Goal: Task Accomplishment & Management: Complete application form

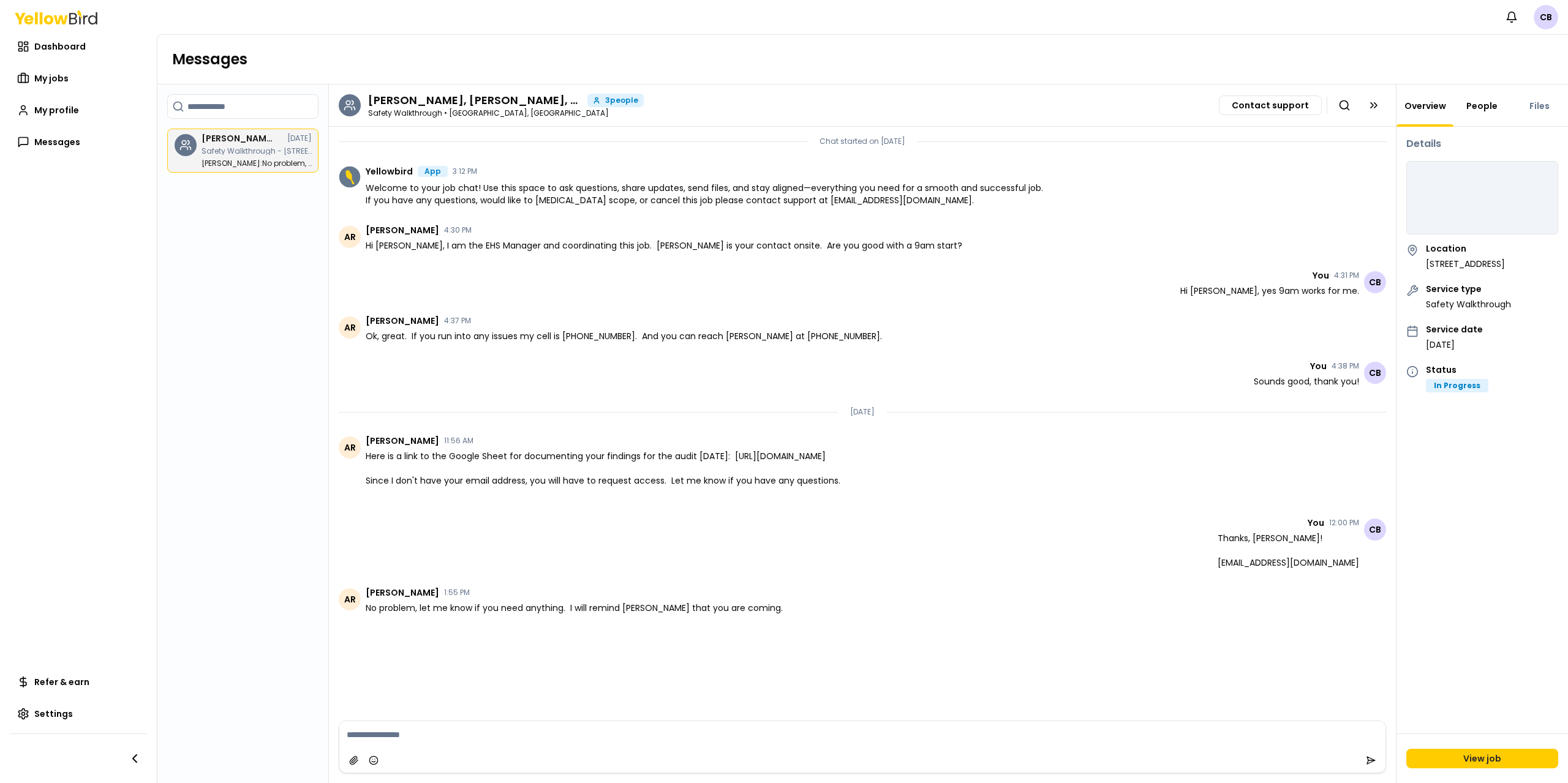
click at [1474, 102] on link "People" at bounding box center [1482, 105] width 46 height 12
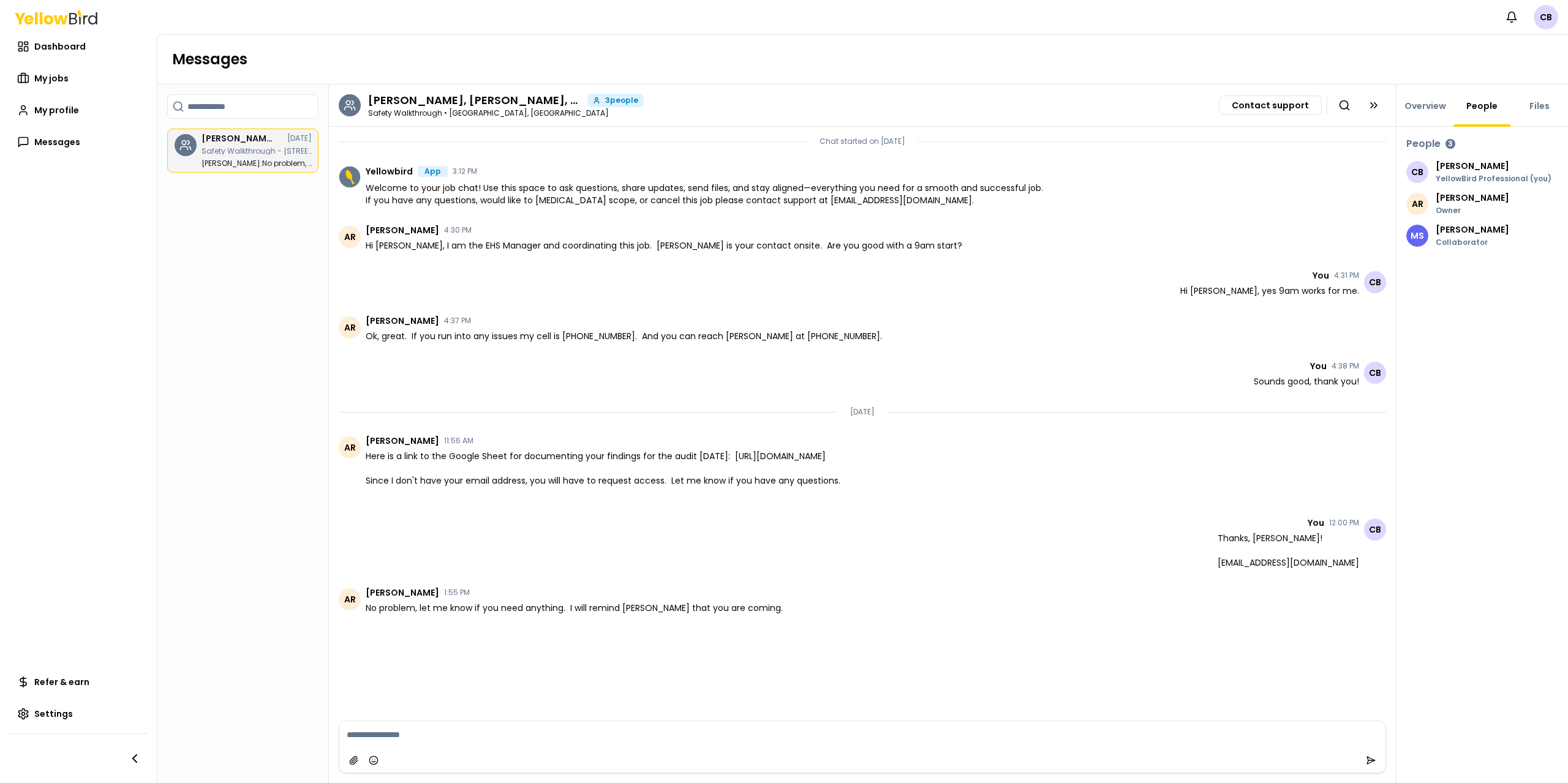
click at [1488, 226] on p "[PERSON_NAME]" at bounding box center [1472, 230] width 74 height 9
click at [72, 79] on link "My jobs" at bounding box center [78, 78] width 137 height 25
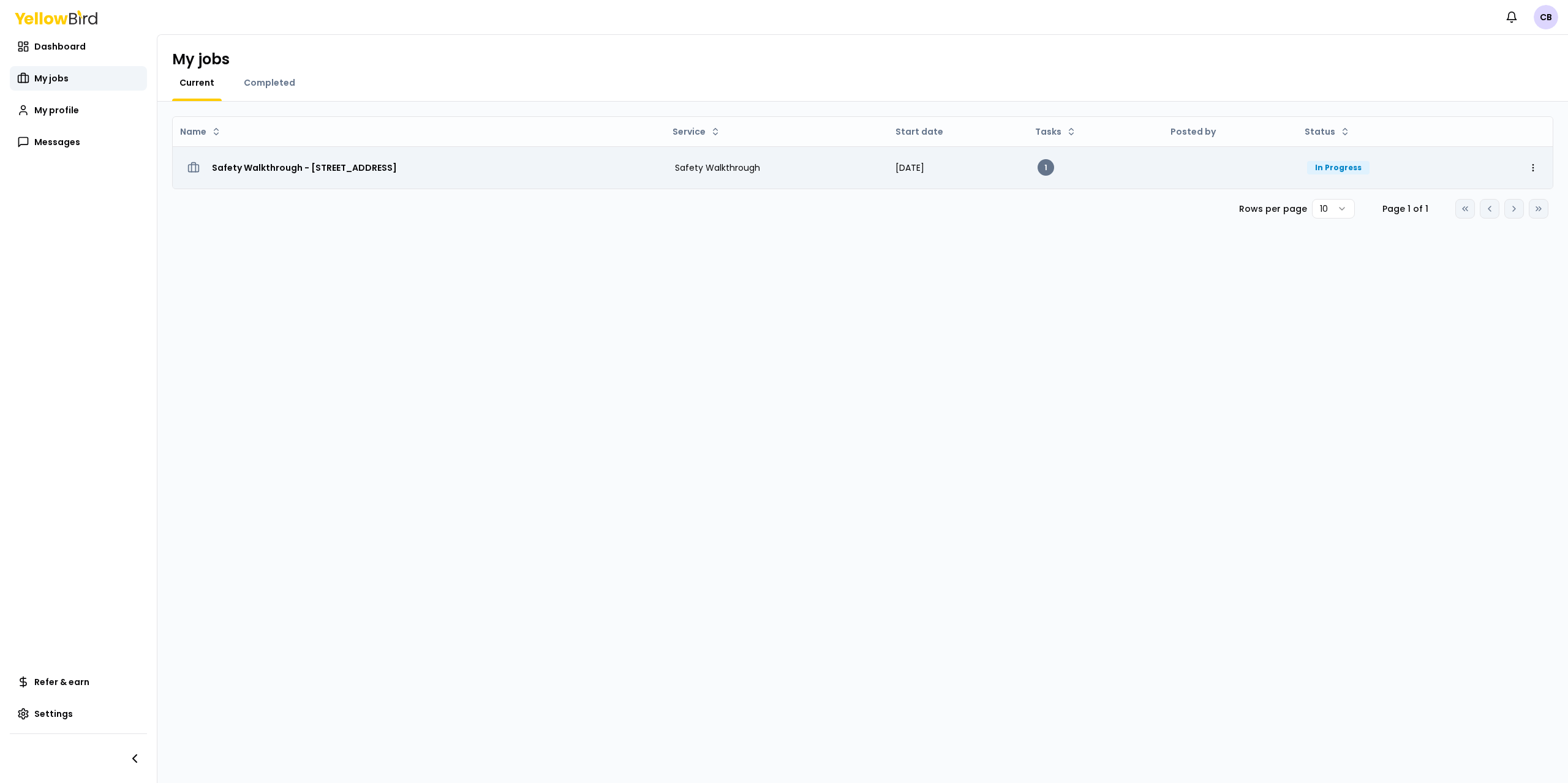
click at [604, 162] on div "Safety Walkthrough - [STREET_ADDRESS]" at bounding box center [419, 168] width 473 height 22
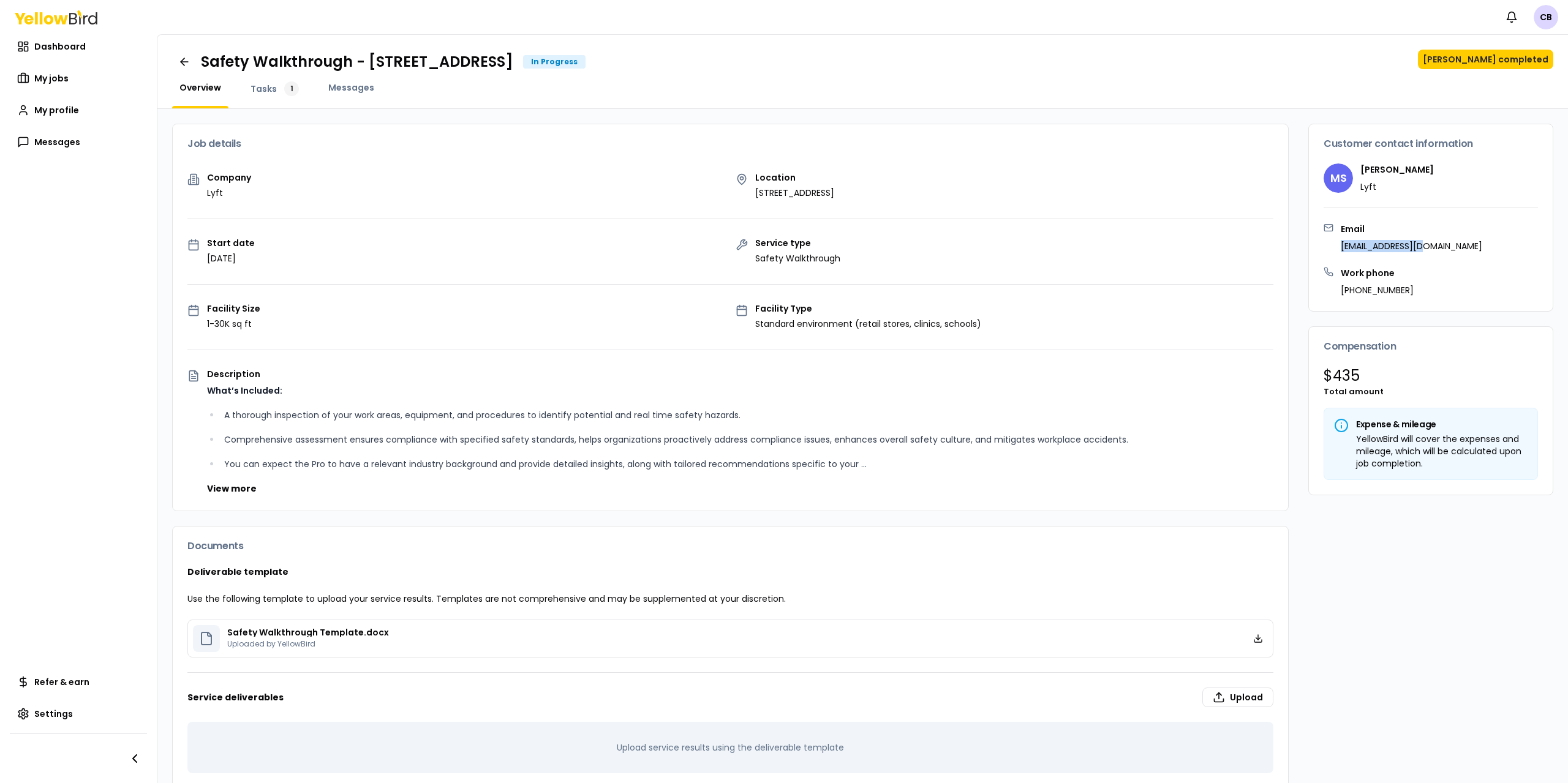
drag, startPoint x: 1333, startPoint y: 246, endPoint x: 1436, endPoint y: 248, distance: 103.0
click at [1436, 248] on div "Email [EMAIL_ADDRESS][DOMAIN_NAME]" at bounding box center [1431, 237] width 215 height 30
copy p "[EMAIL_ADDRESS][DOMAIN_NAME]"
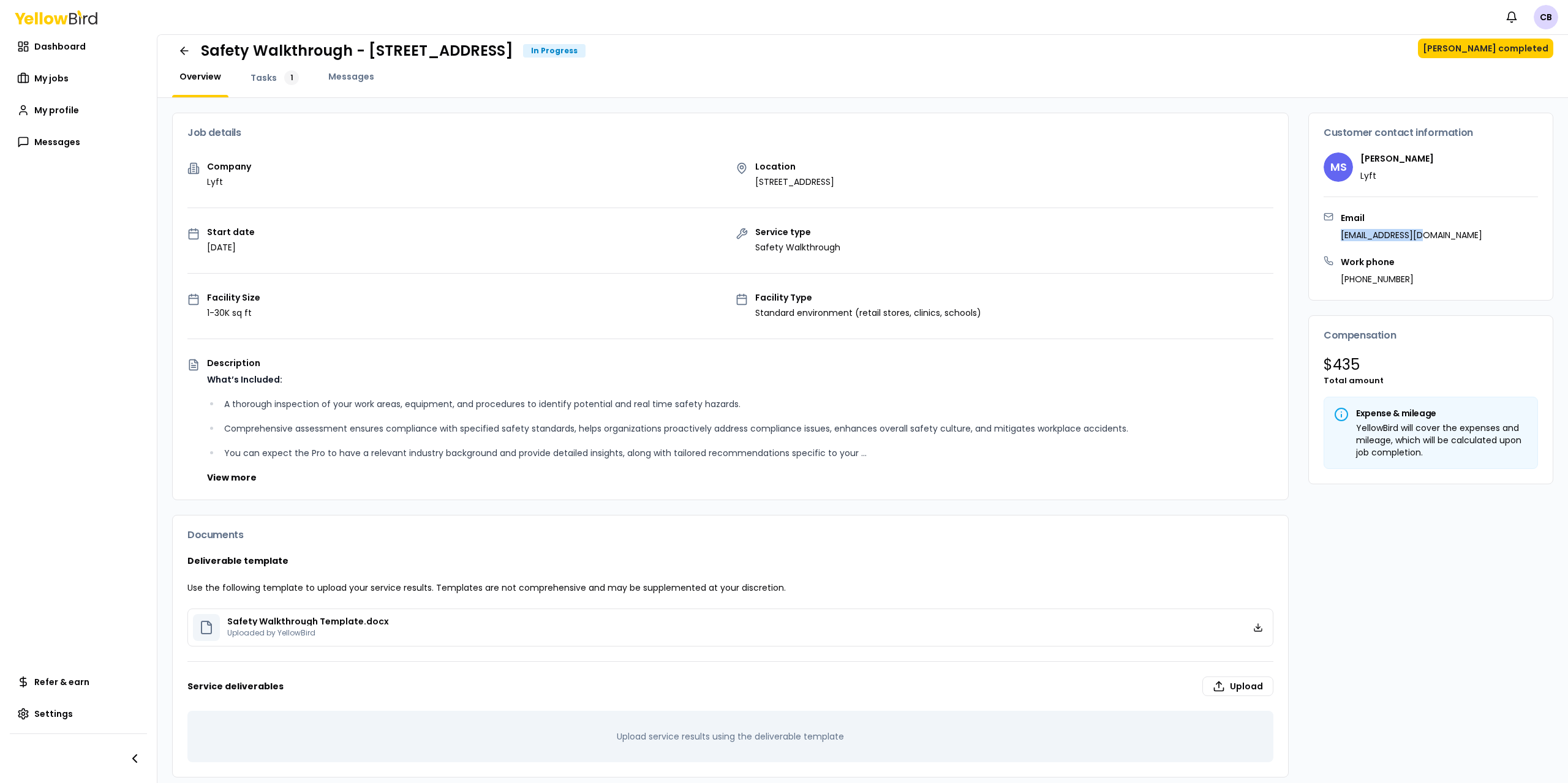
scroll to position [20, 0]
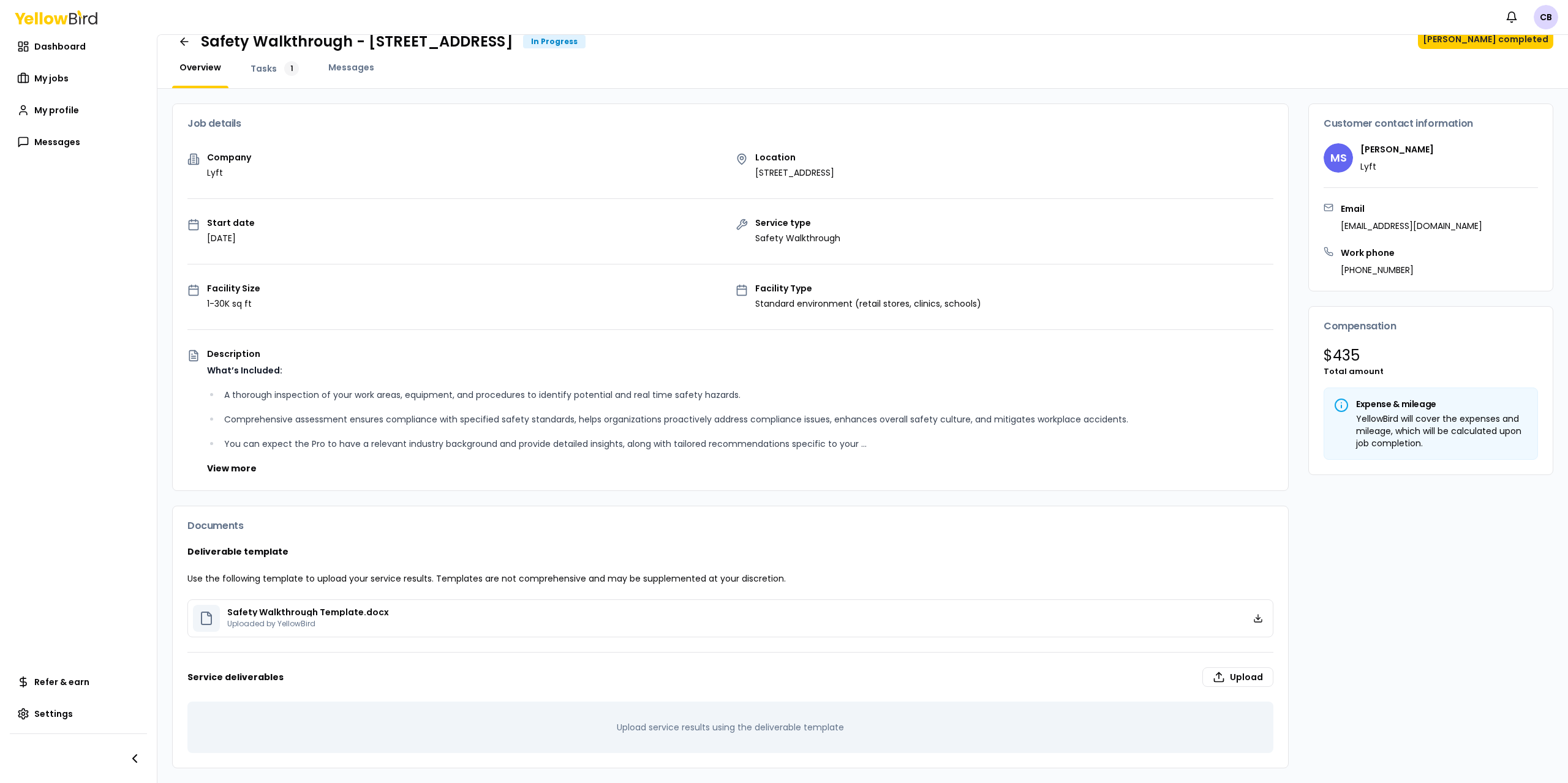
drag, startPoint x: 1538, startPoint y: 428, endPoint x: 1532, endPoint y: 440, distance: 13.4
click at [1535, 435] on div "$ 435 Total amount Expense & mileage YellowBird will cover the expenses and mil…" at bounding box center [1430, 409] width 243 height 128
click at [268, 69] on span "Tasks" at bounding box center [263, 69] width 26 height 12
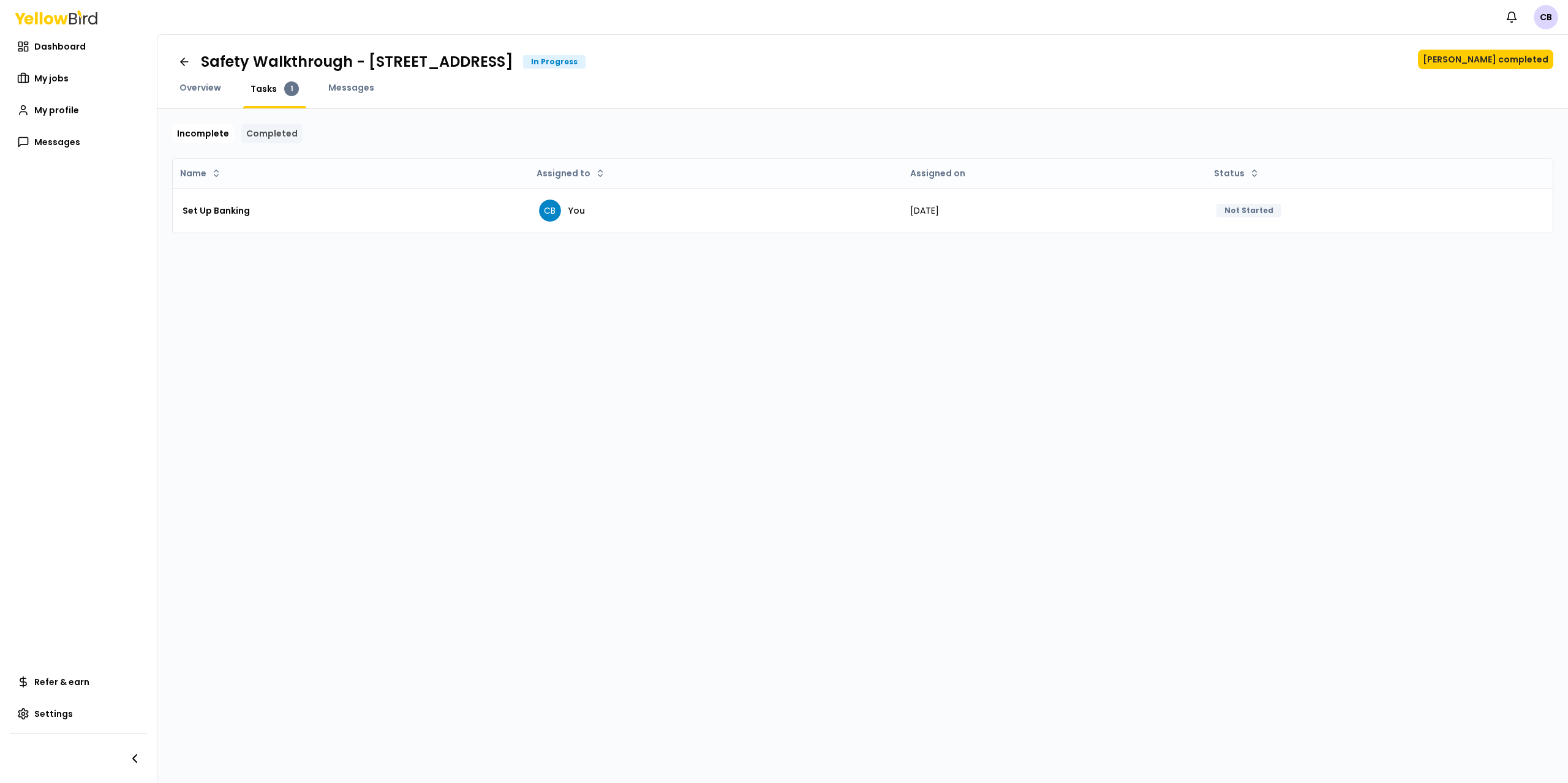
click at [261, 138] on link "Completed" at bounding box center [272, 133] width 62 height 20
click at [212, 141] on link "Incomplete" at bounding box center [203, 133] width 62 height 20
click at [190, 69] on link at bounding box center [184, 62] width 24 height 25
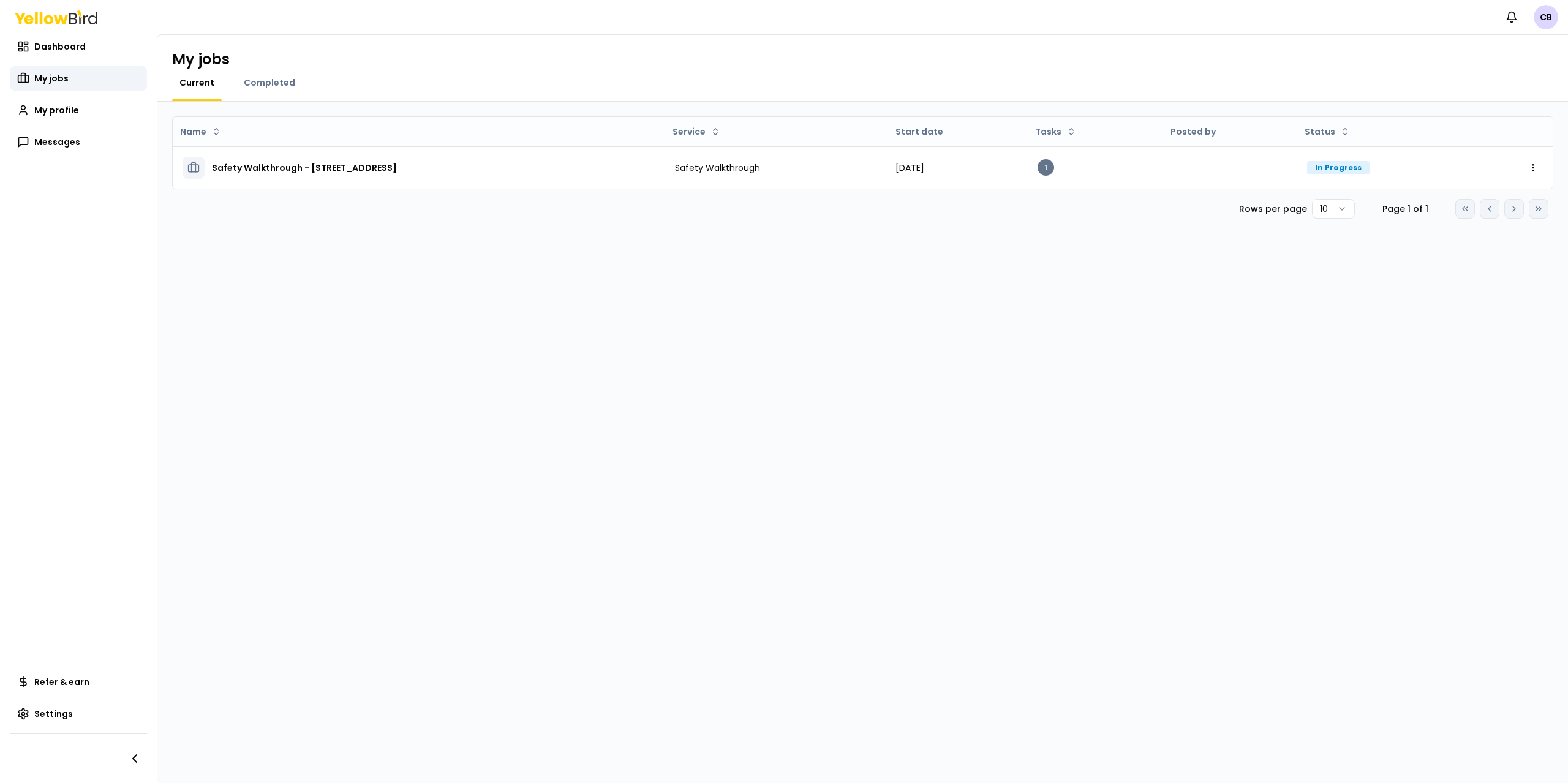
click at [190, 69] on h1 "My jobs" at bounding box center [201, 60] width 58 height 20
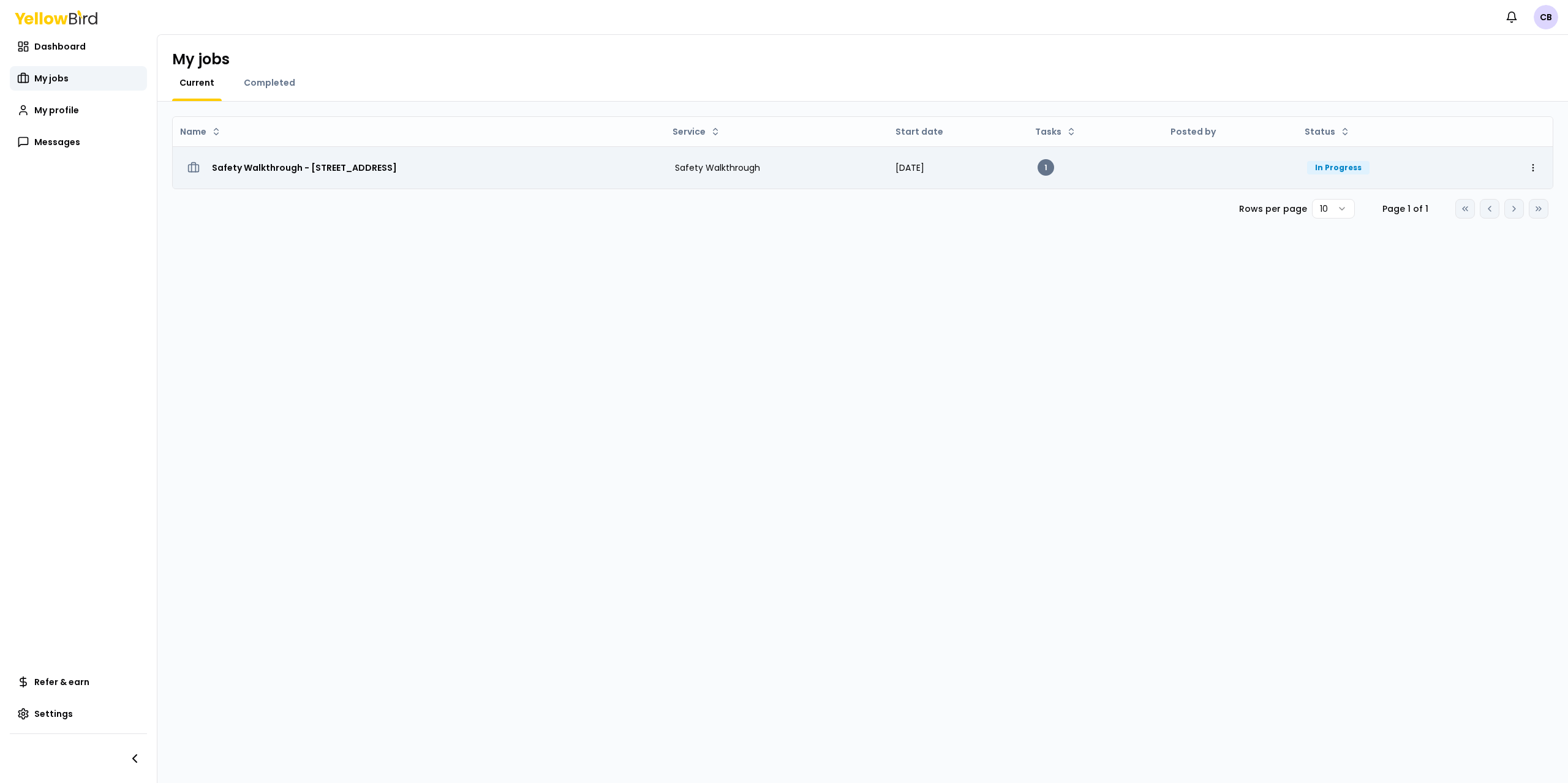
click at [317, 160] on h3 "Safety Walkthrough - [STREET_ADDRESS]" at bounding box center [304, 168] width 185 height 22
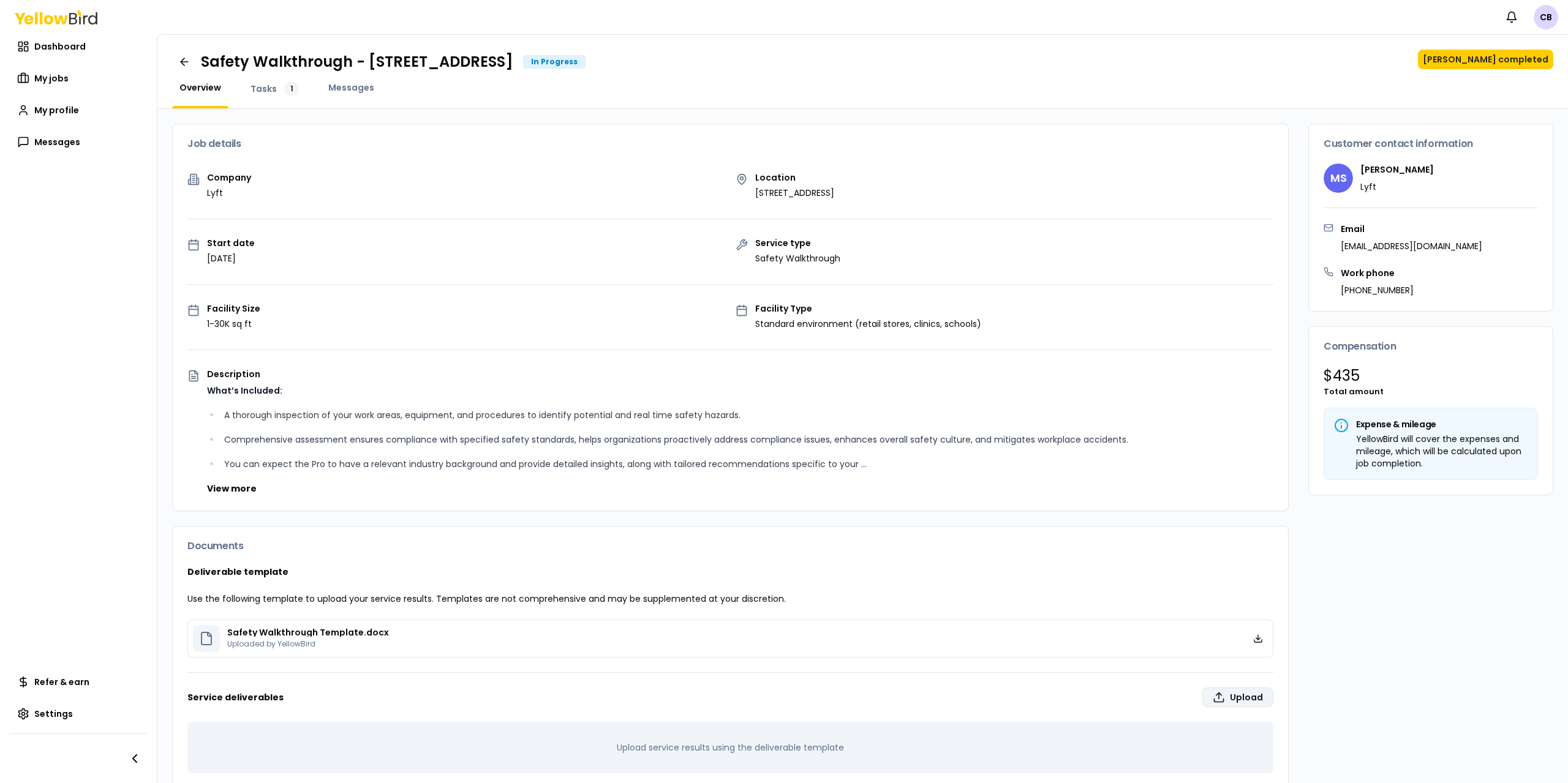
click at [1246, 694] on label "Upload" at bounding box center [1237, 698] width 71 height 20
click at [1246, 694] on input "Upload" at bounding box center [971, 698] width 1568 height 25
type input "**********"
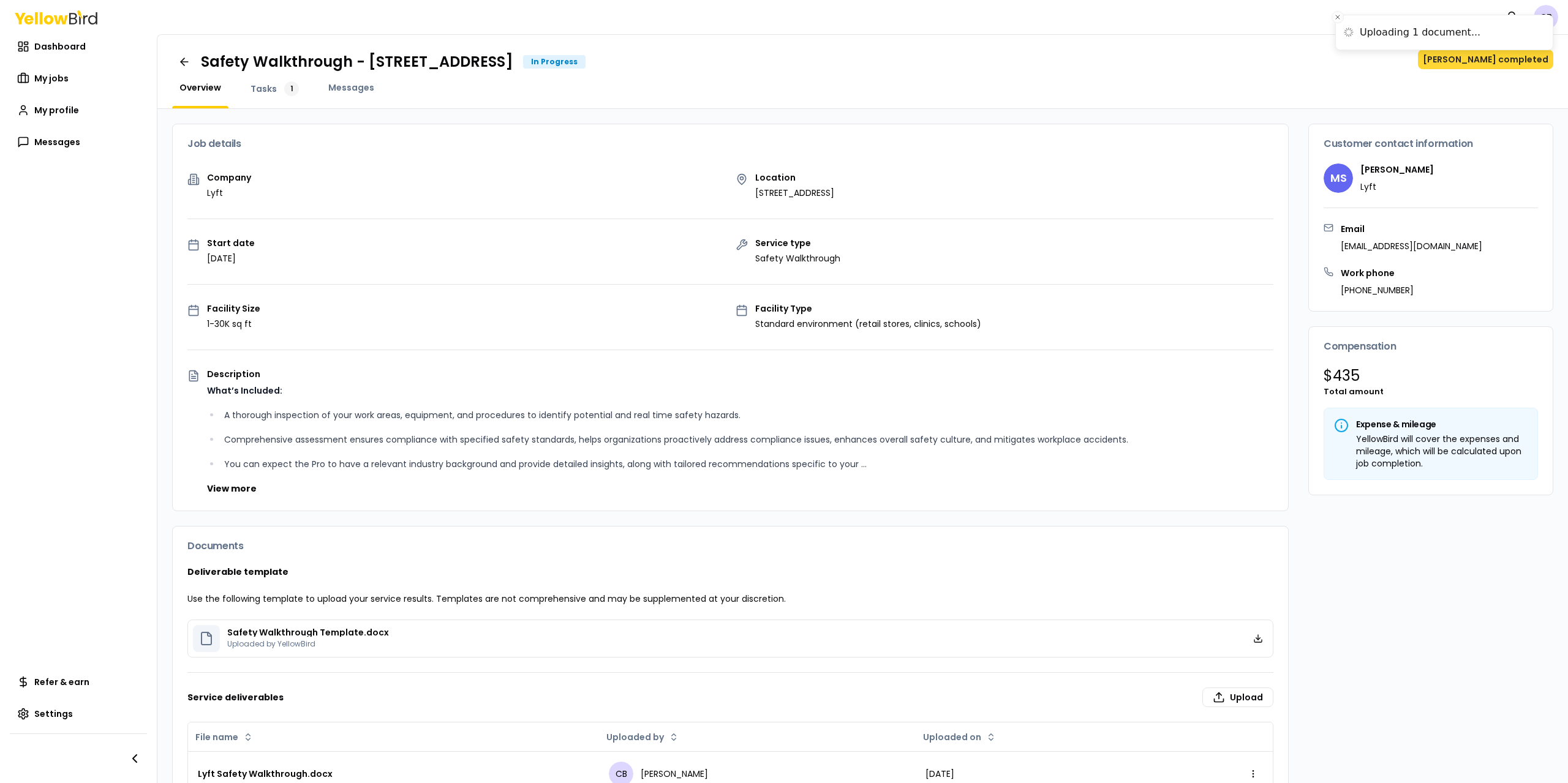
click at [1474, 63] on button "[PERSON_NAME] completed" at bounding box center [1486, 60] width 135 height 20
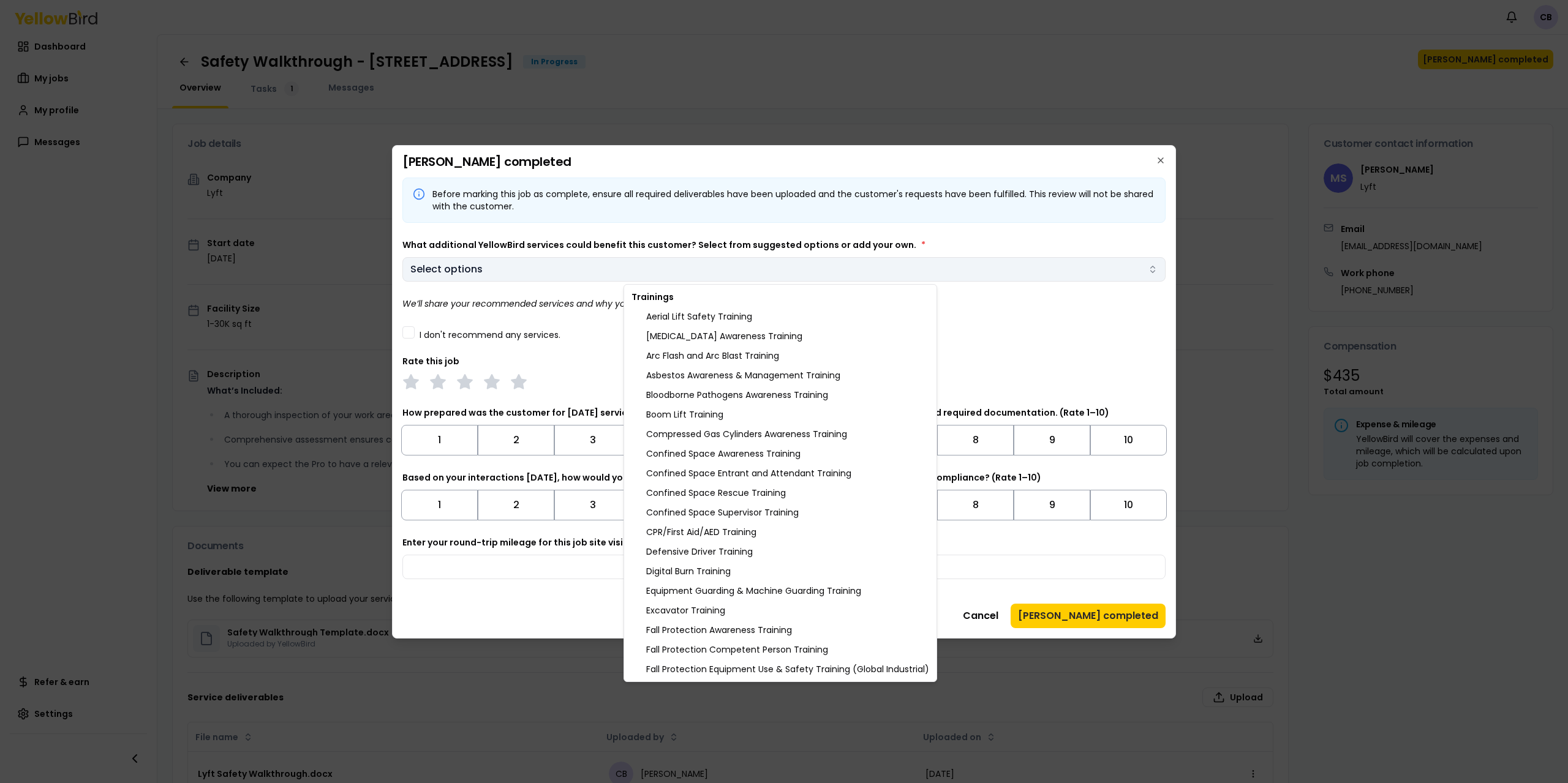
click at [666, 273] on body "Notifications CB Dashboard My jobs My profile Messages Refer & earn Settings Sa…" at bounding box center [784, 392] width 1568 height 783
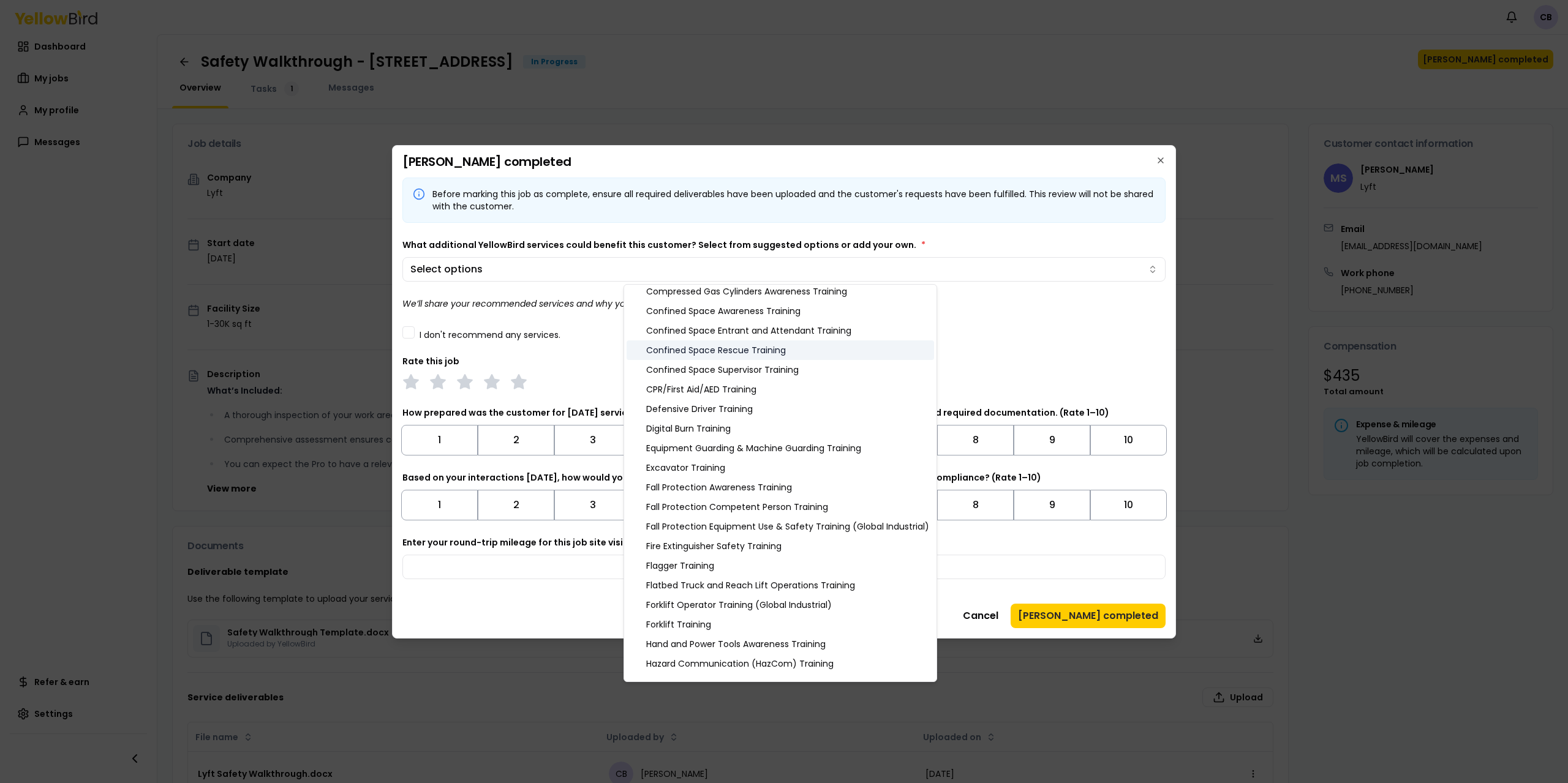
scroll to position [286, 0]
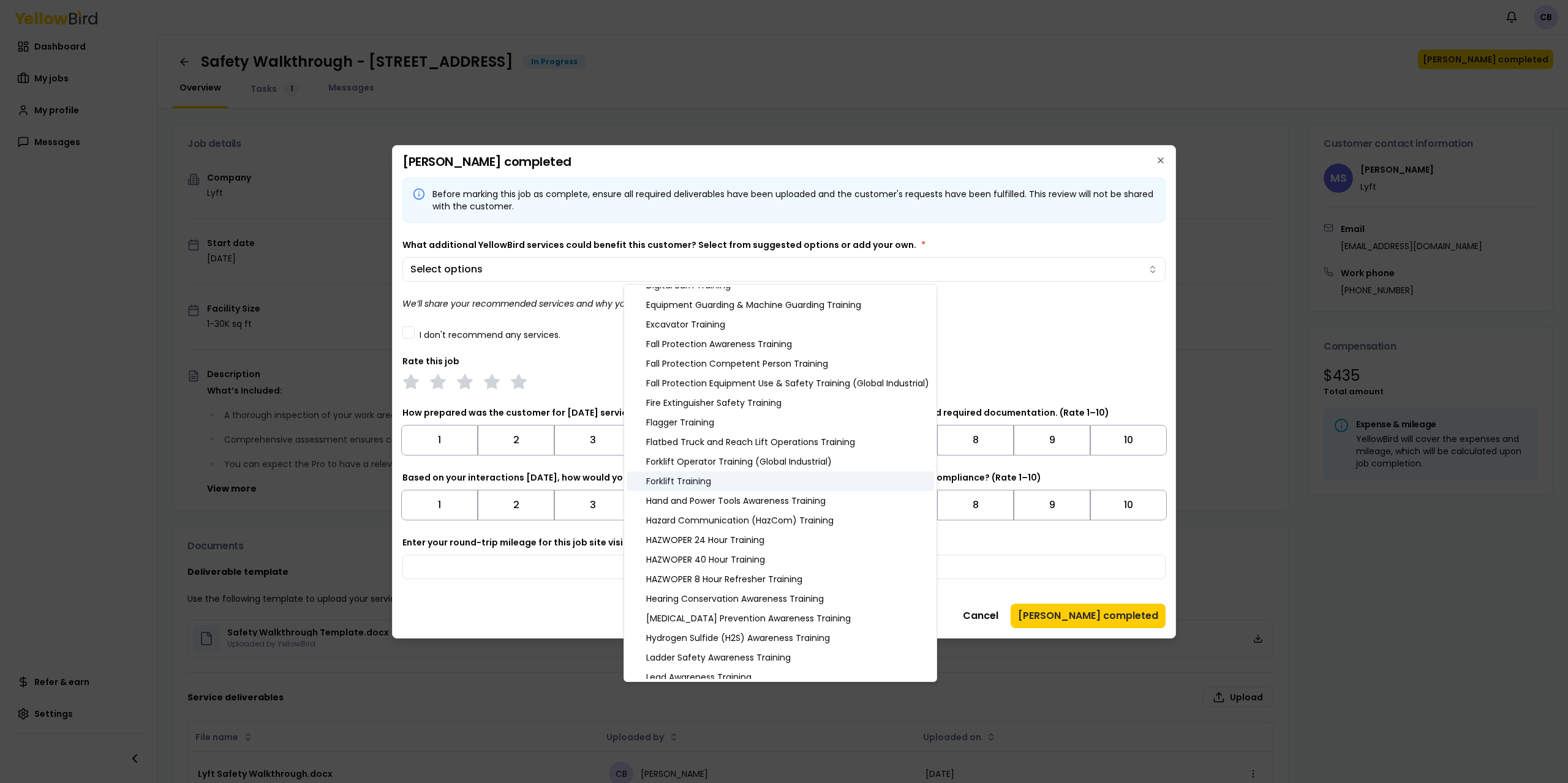
click at [703, 477] on div "Forklift Training" at bounding box center [779, 481] width 307 height 20
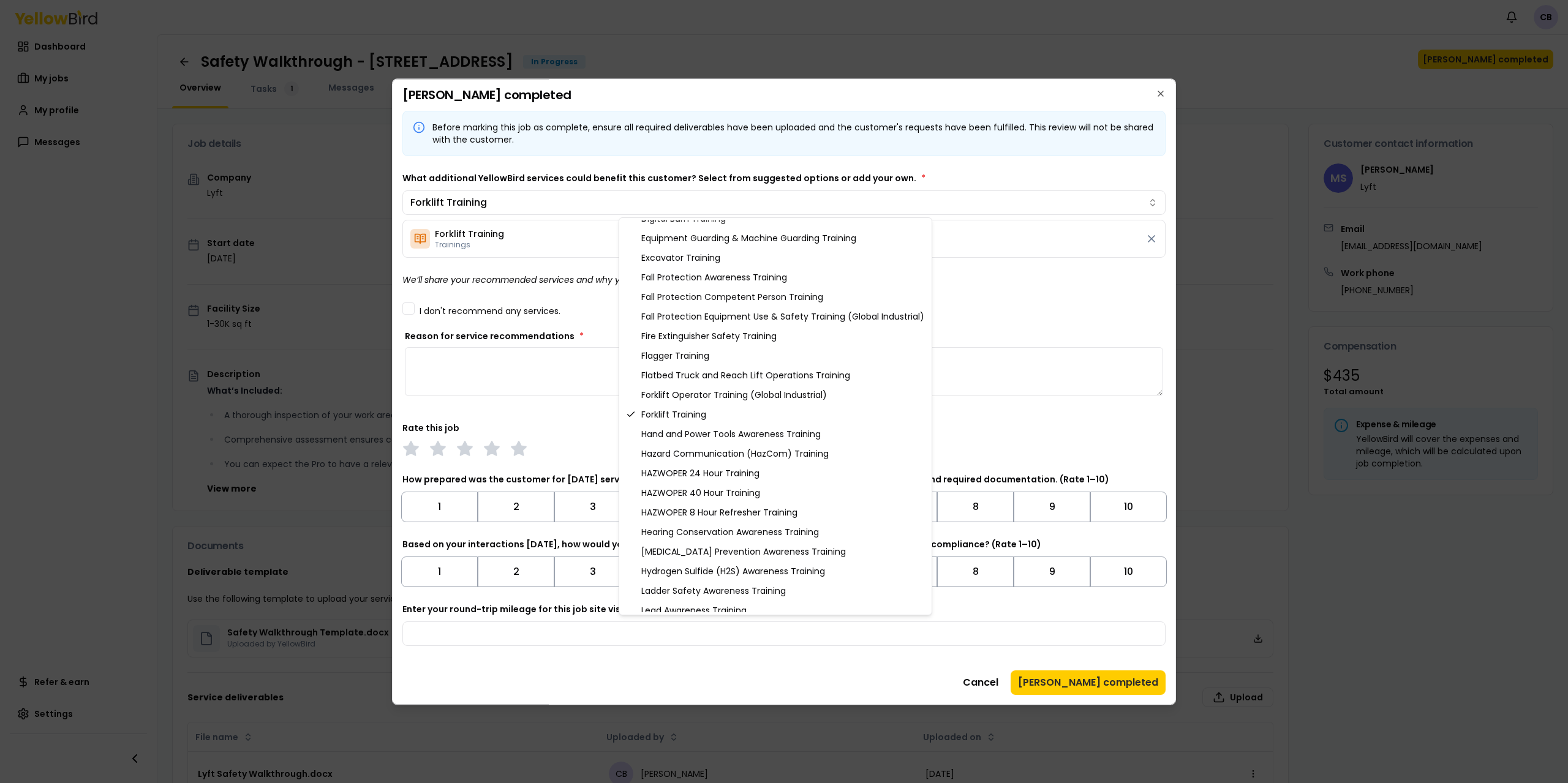
scroll to position [261, 0]
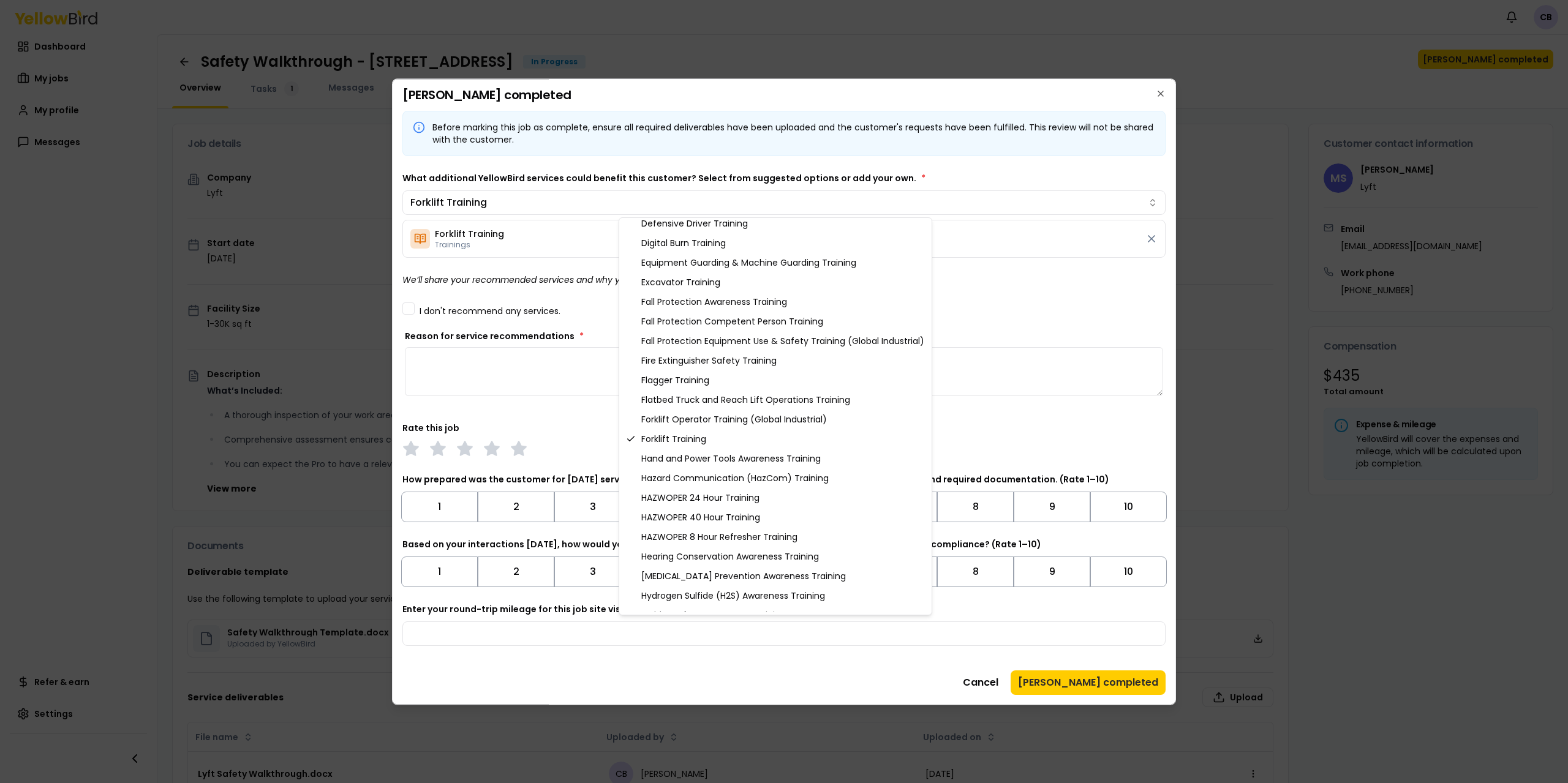
click at [592, 306] on body "Notifications CB Dashboard My jobs My profile Messages Refer & earn Settings Sa…" at bounding box center [784, 392] width 1568 height 783
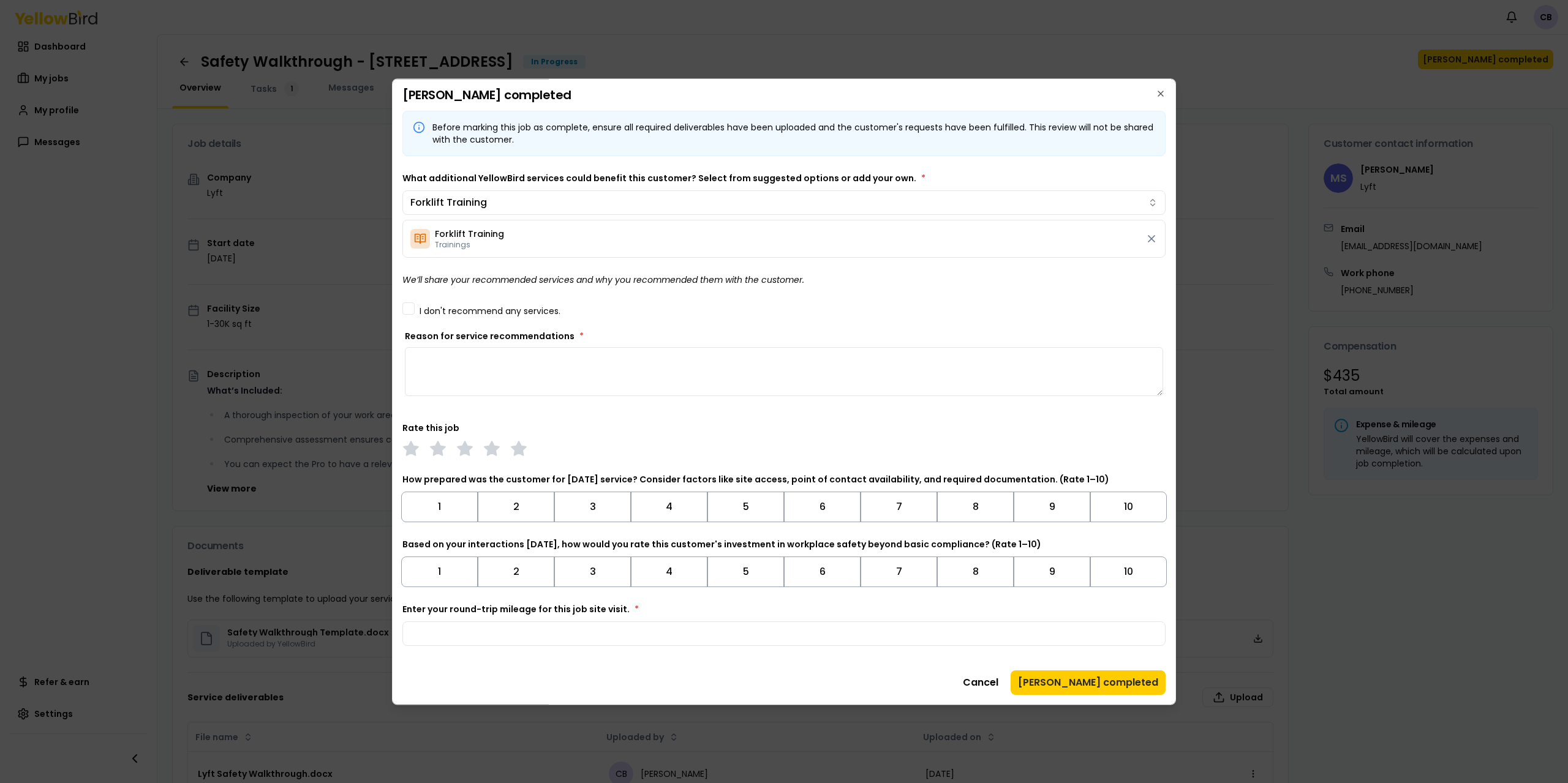
click at [412, 312] on button "I don't recommend any services." at bounding box center [408, 308] width 12 height 12
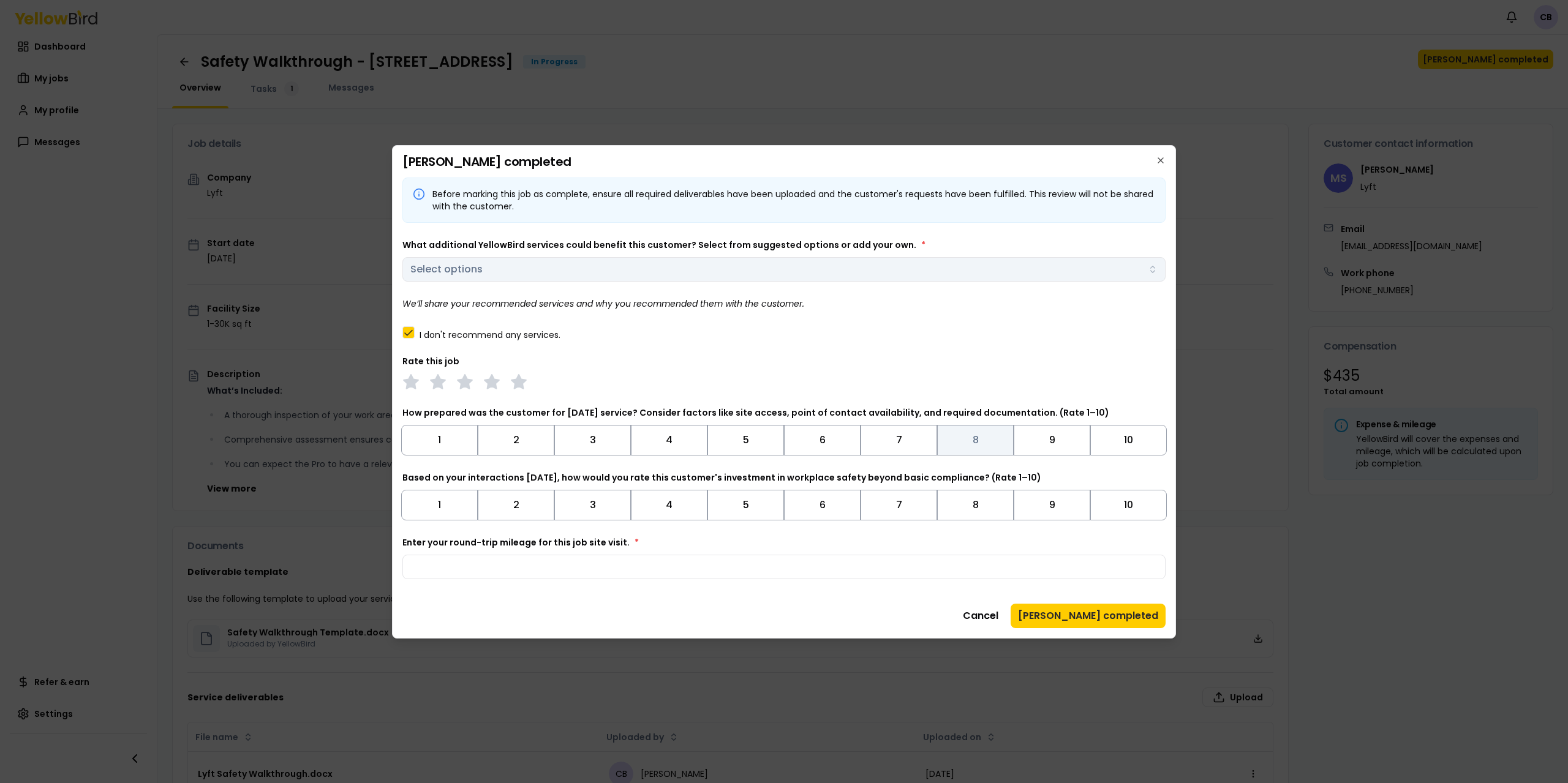
click at [975, 439] on button "8" at bounding box center [975, 440] width 77 height 31
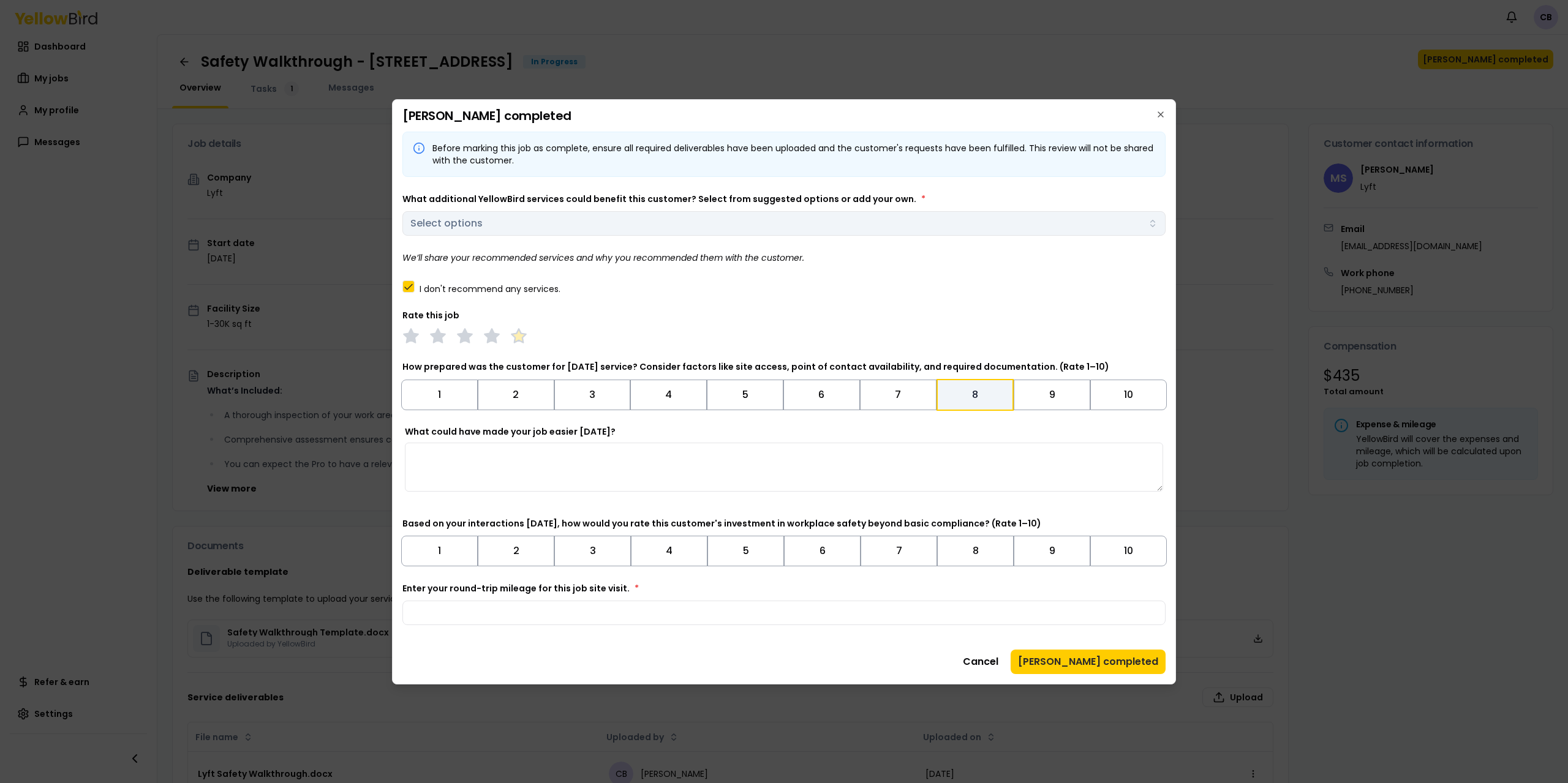
click at [520, 332] on polygon at bounding box center [519, 336] width 14 height 14
click at [1119, 548] on button "10" at bounding box center [1128, 550] width 77 height 31
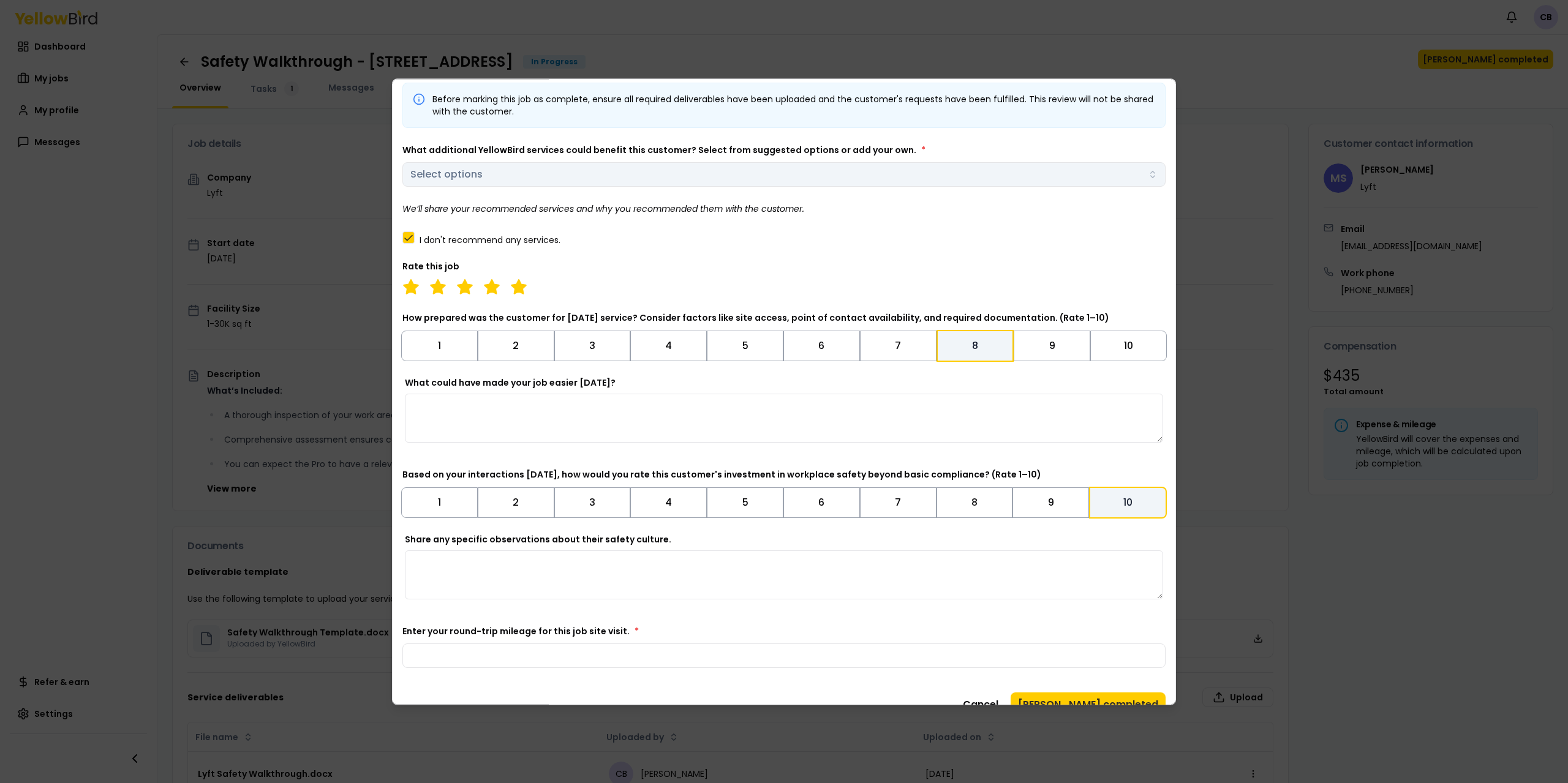
scroll to position [51, 0]
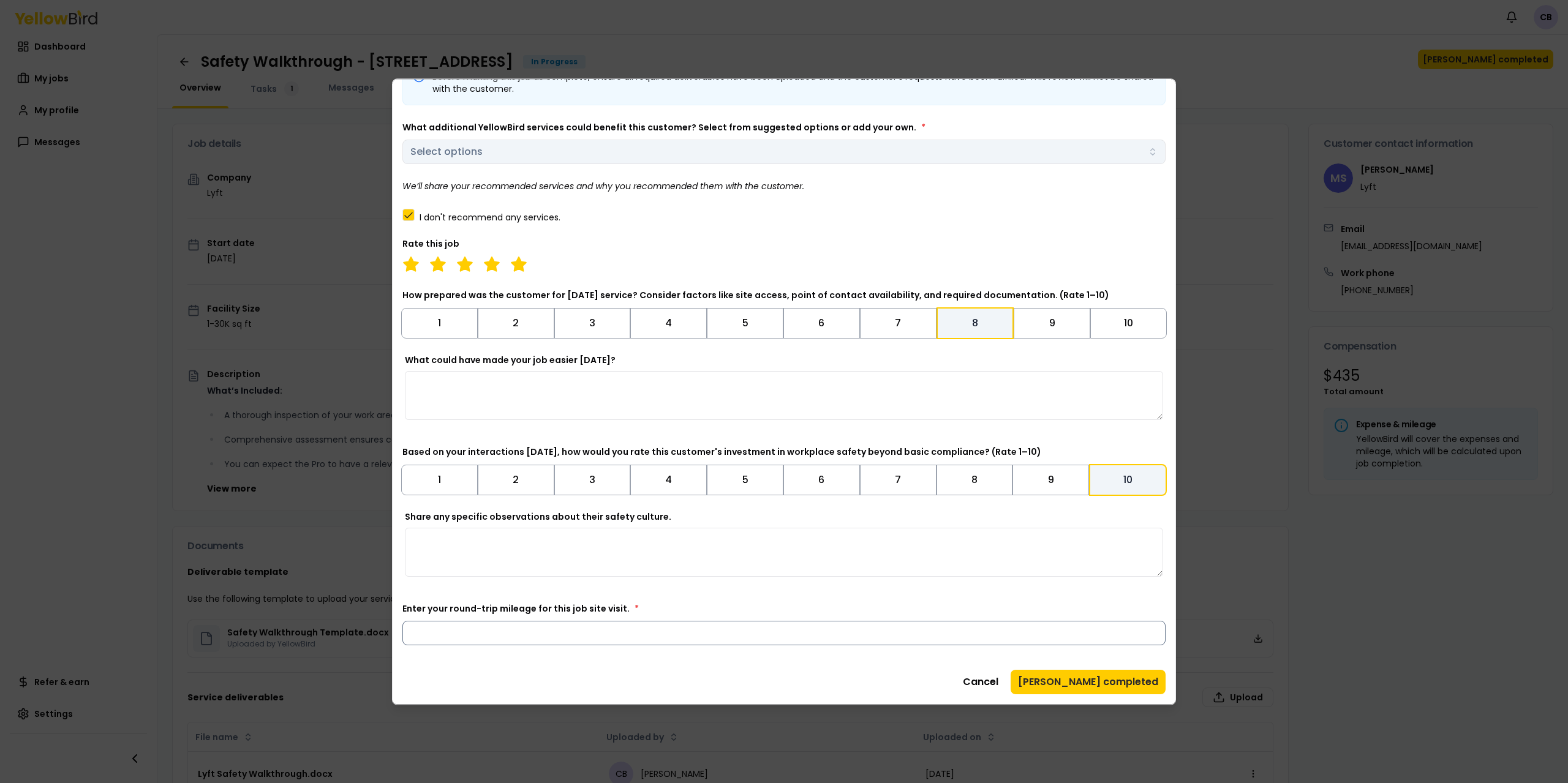
click at [447, 637] on input "Enter your round-trip mileage for this job site visit. *" at bounding box center [784, 633] width 763 height 25
type input "***"
click at [526, 528] on textarea "Share any specific observations about their safety culture." at bounding box center [783, 551] width 758 height 49
type textarea "**********"
drag, startPoint x: 1090, startPoint y: 678, endPoint x: 1070, endPoint y: 682, distance: 20.4
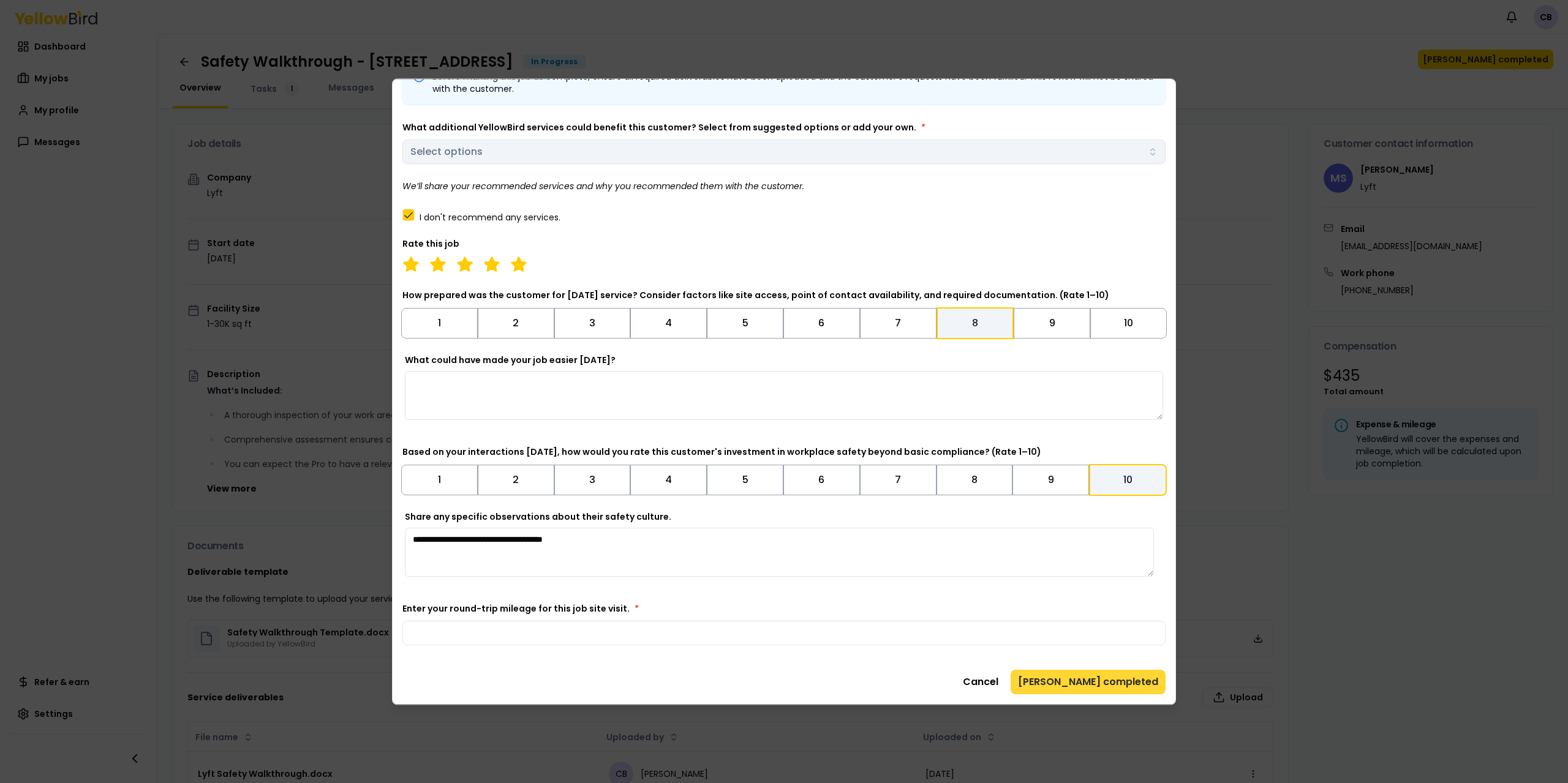
click at [1070, 682] on button "[PERSON_NAME] completed" at bounding box center [1088, 682] width 155 height 25
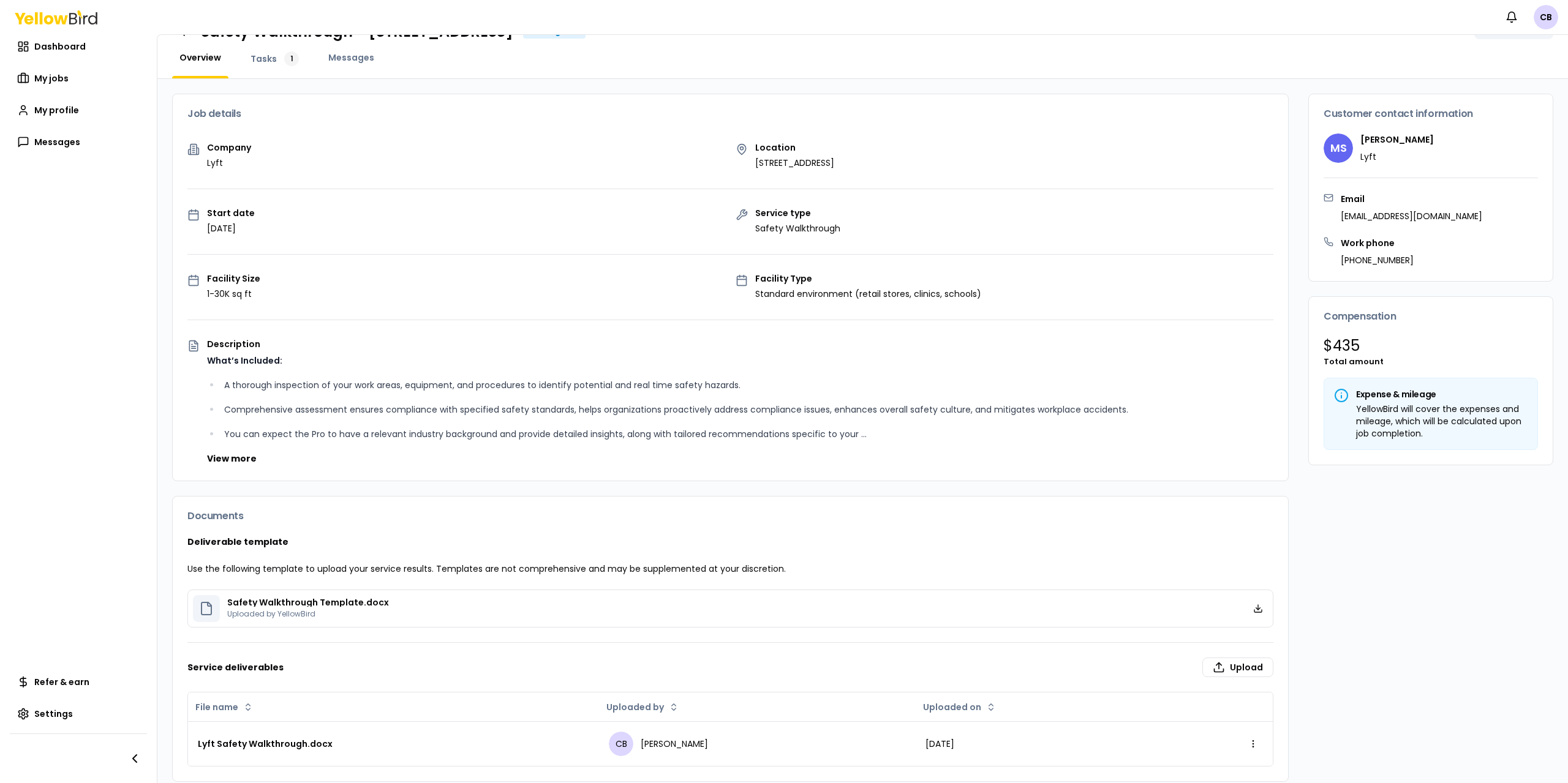
scroll to position [44, 0]
